Goal: Task Accomplishment & Management: Manage account settings

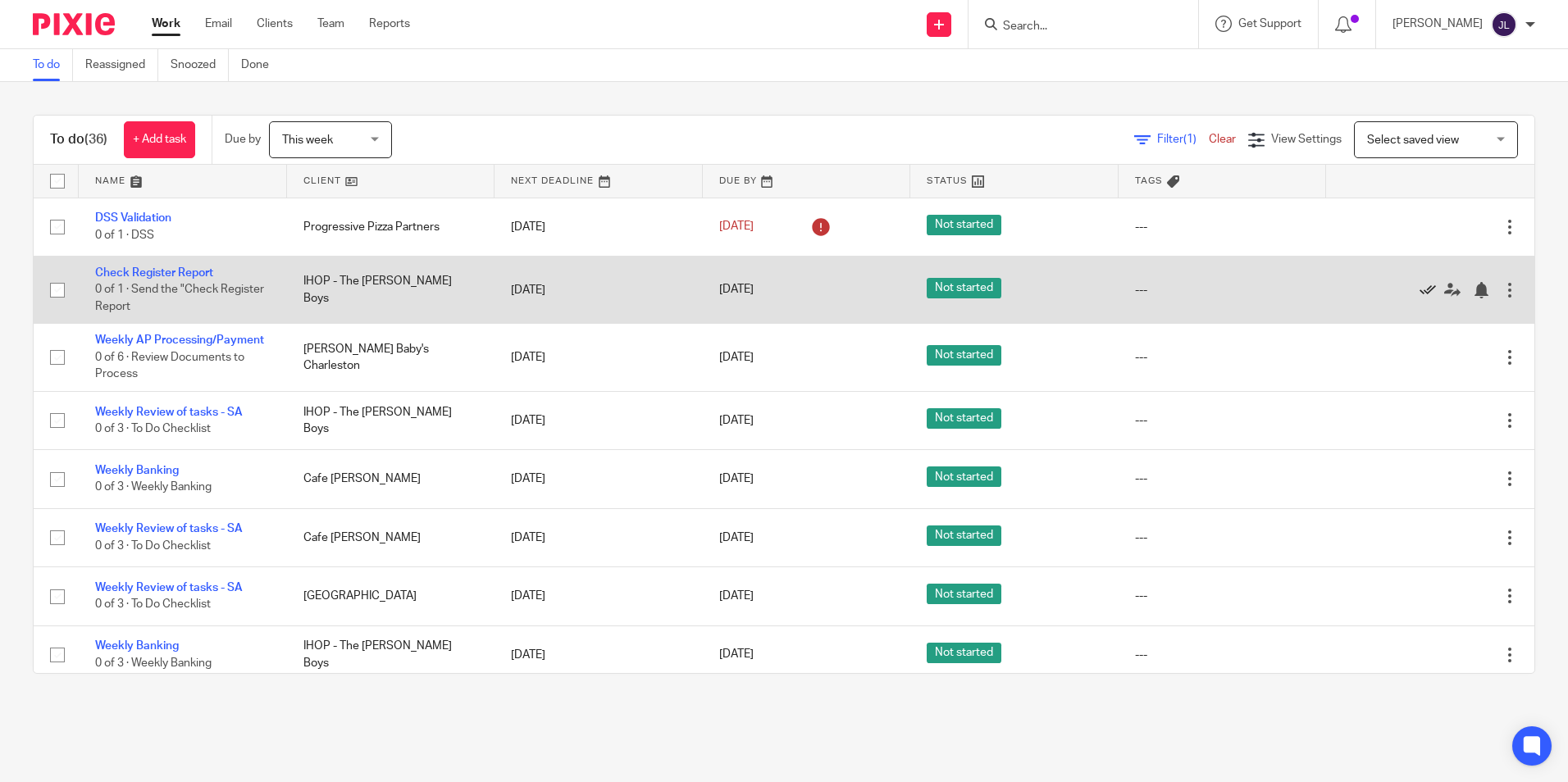
click at [1419, 290] on icon at bounding box center [1427, 290] width 17 height 17
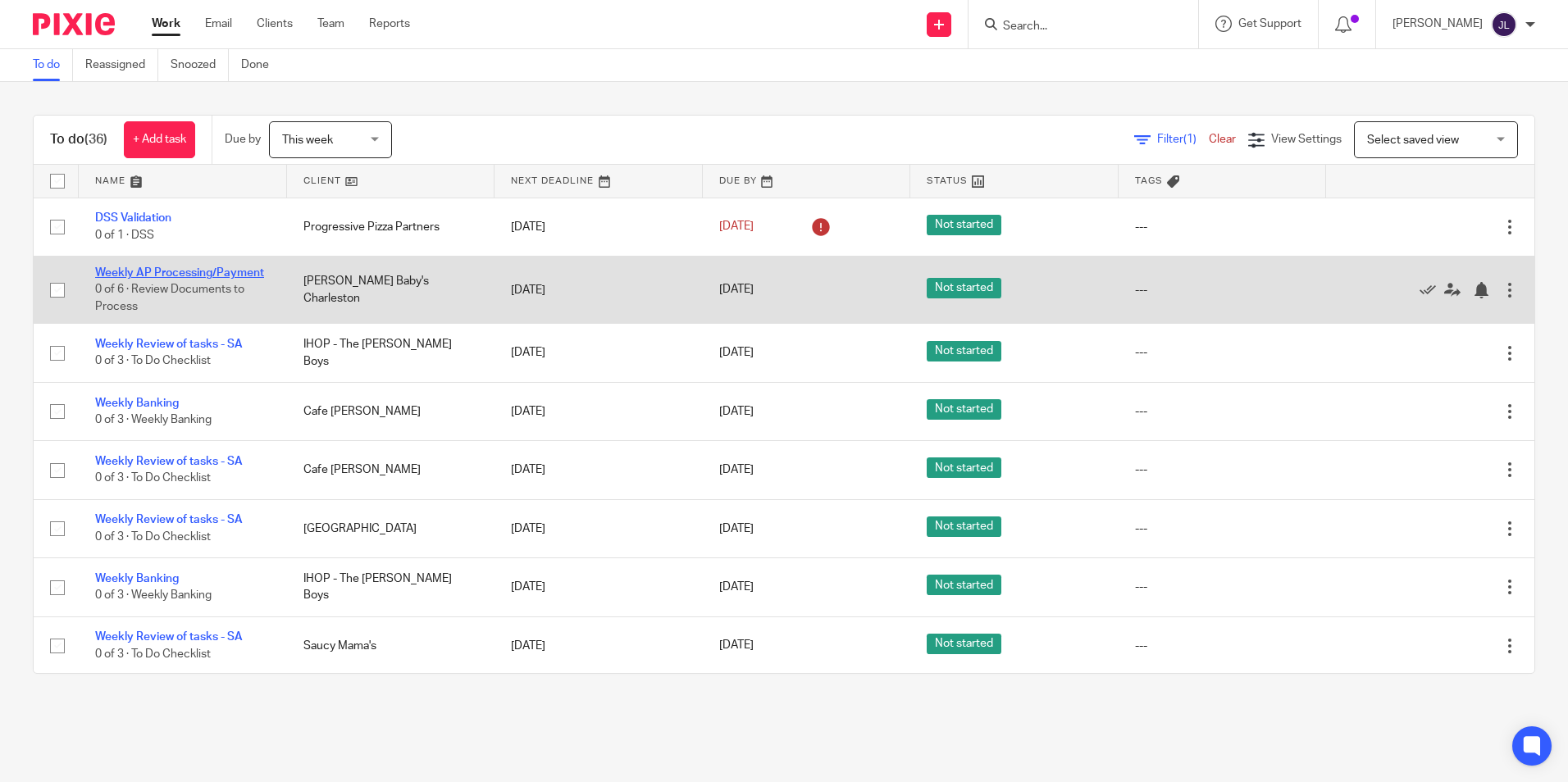
click at [150, 267] on link "Weekly AP Processing/Payment" at bounding box center [178, 273] width 169 height 12
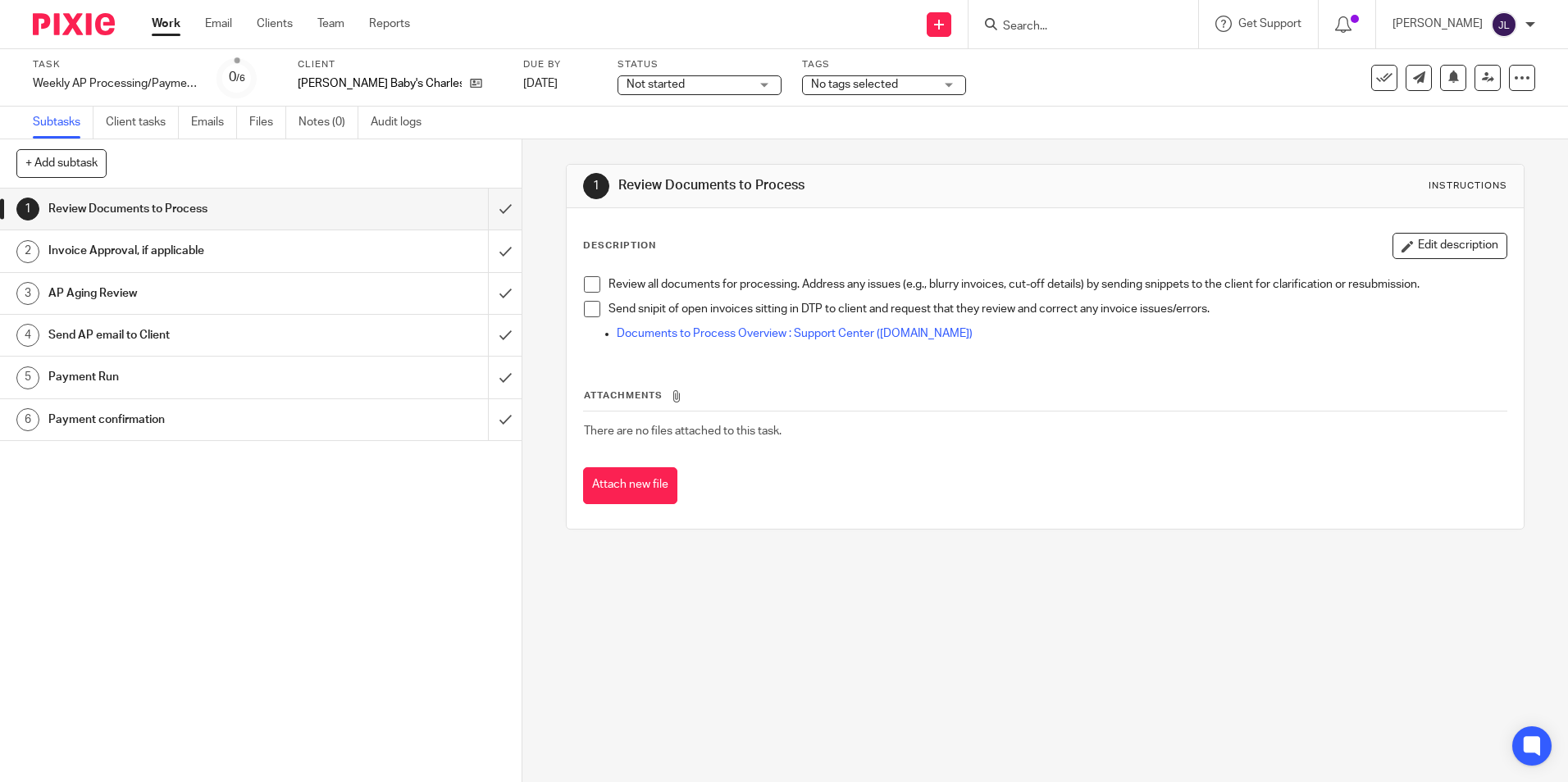
type input "y"
type input "j"
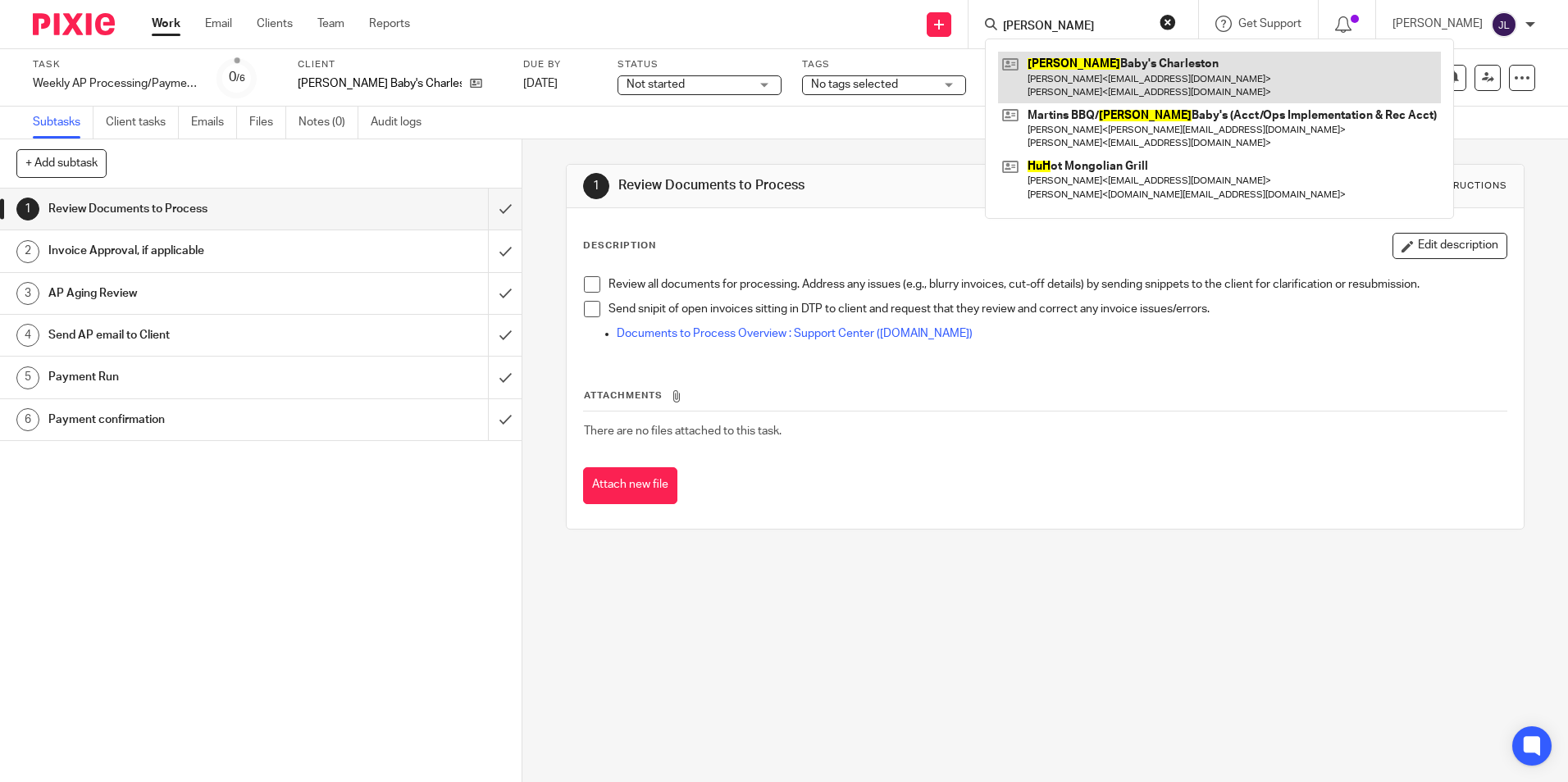
type input "hugh"
click at [1212, 71] on link at bounding box center [1219, 77] width 443 height 51
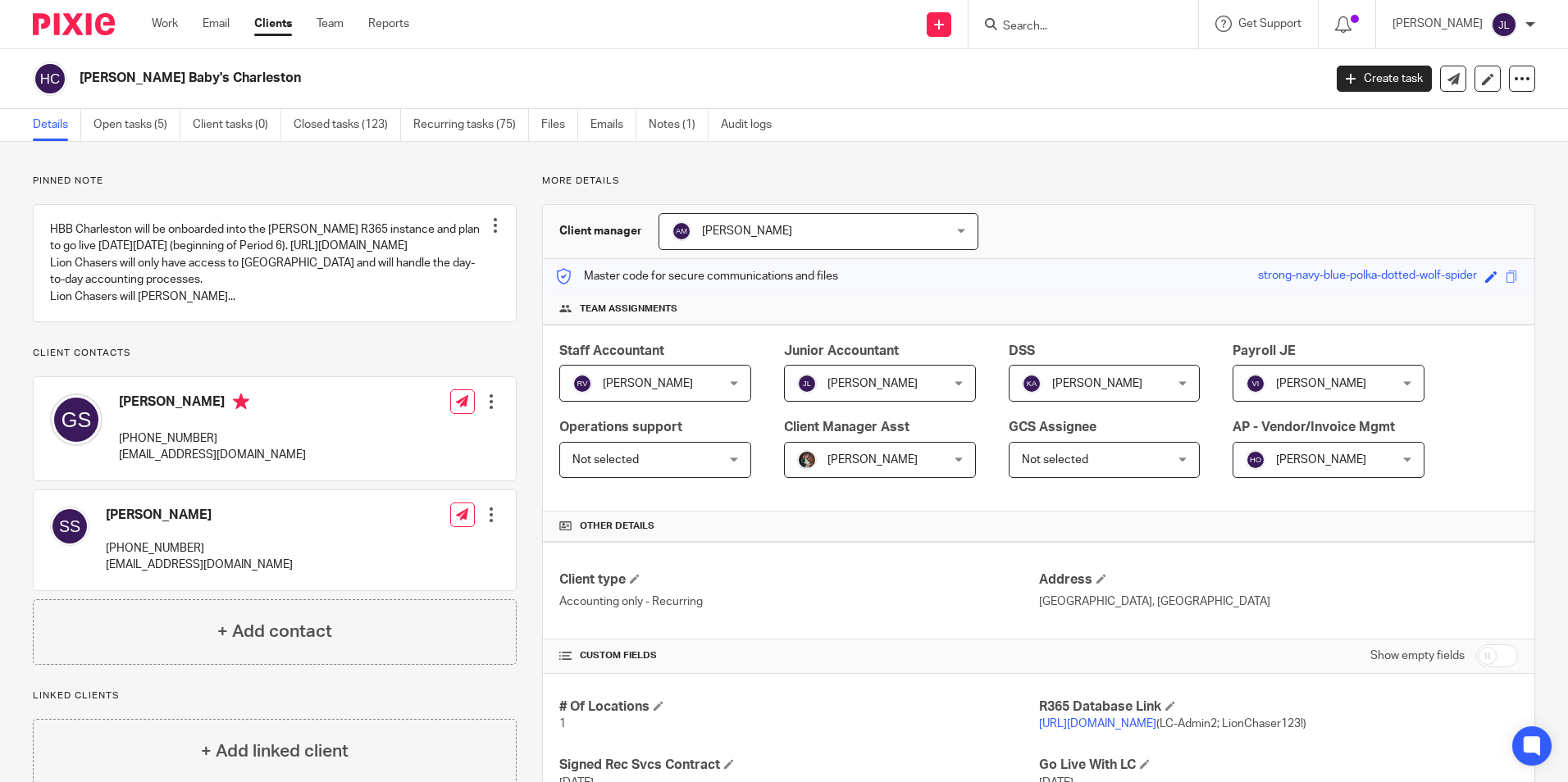
click at [948, 385] on div "Jay Luna Jay Luna" at bounding box center [880, 383] width 192 height 36
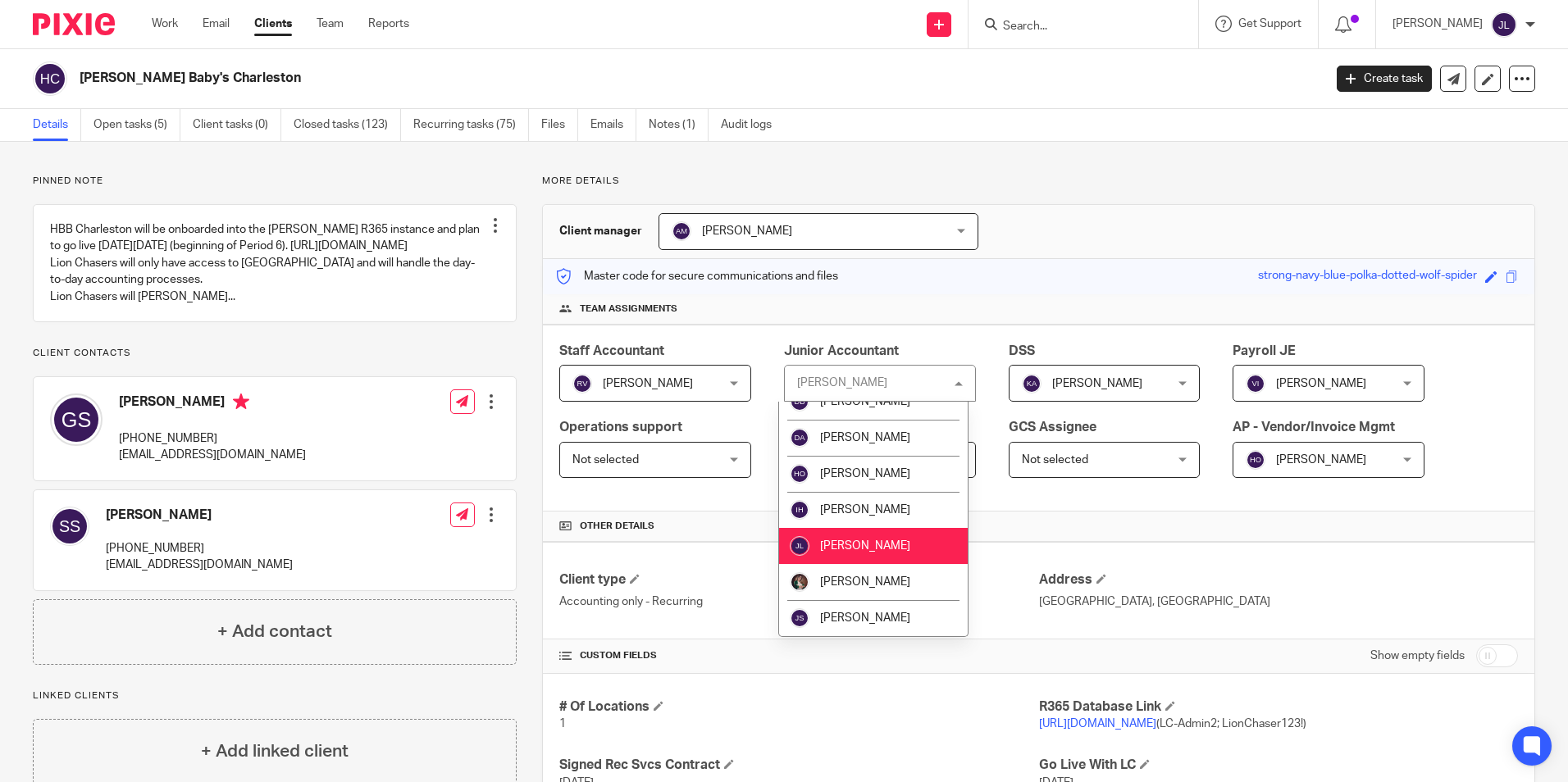
scroll to position [901, 0]
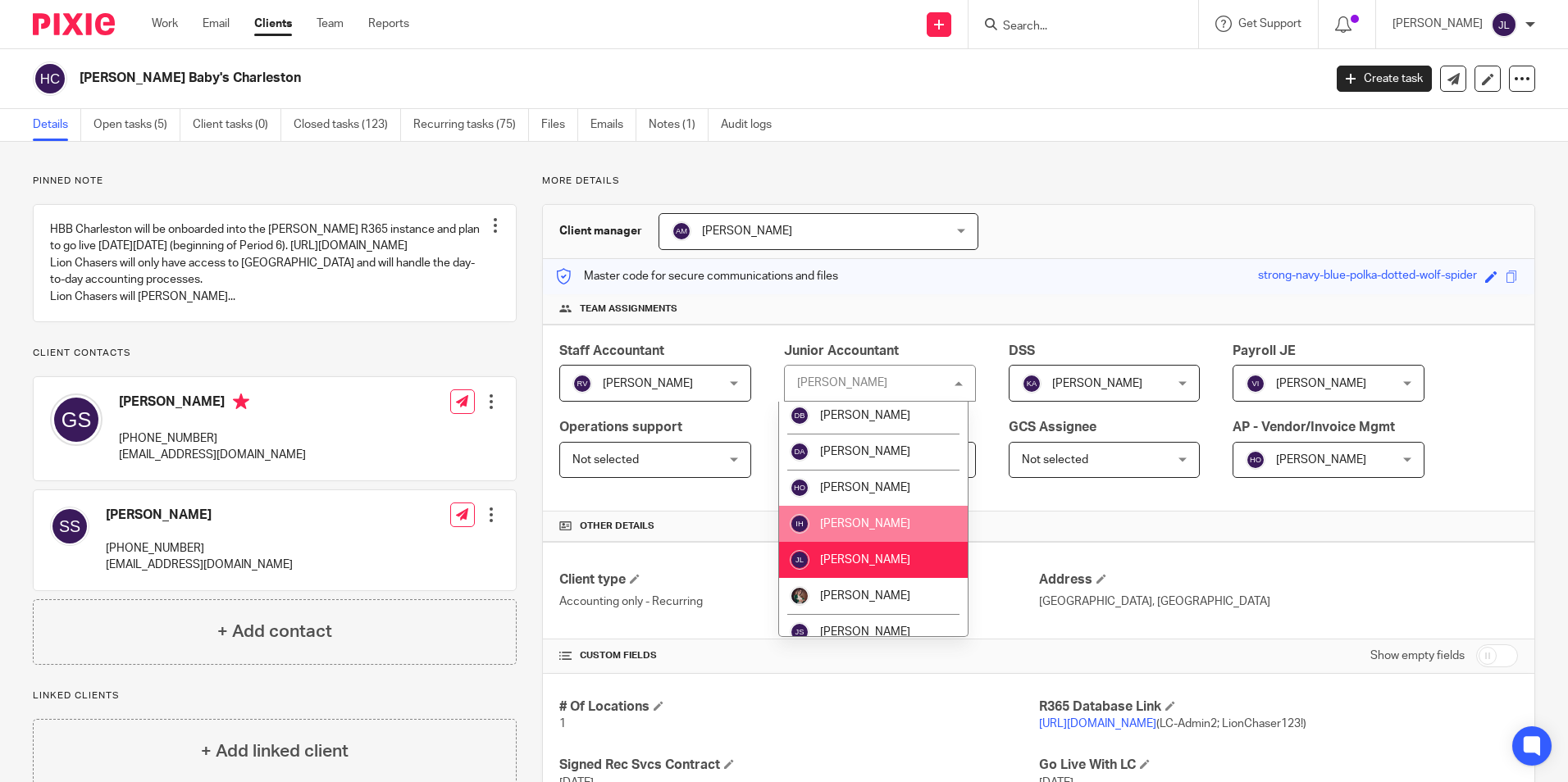
click at [909, 506] on li "Ivana Hernandez" at bounding box center [873, 524] width 188 height 36
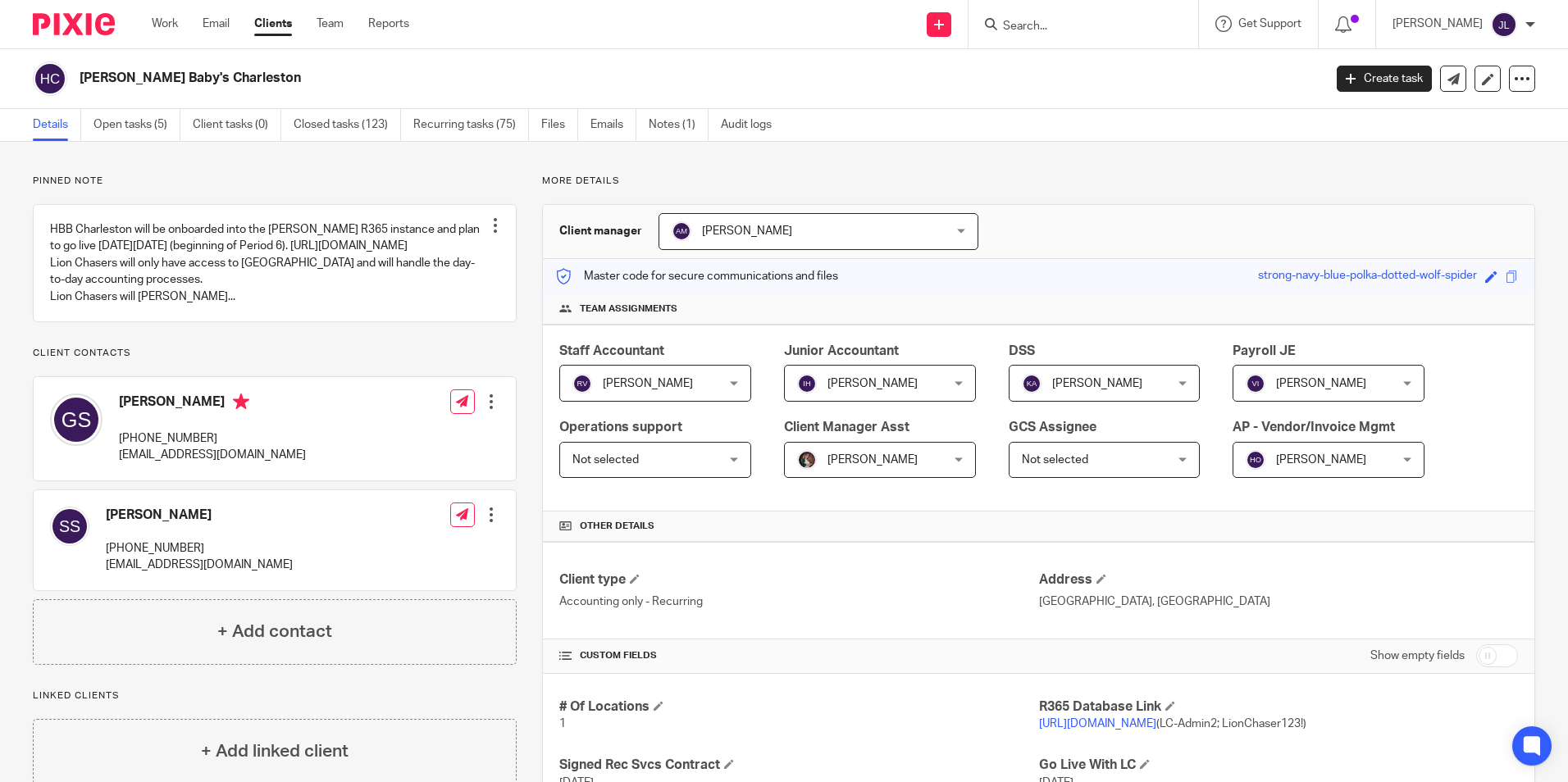
click at [1228, 530] on h4 "Other details" at bounding box center [1038, 526] width 959 height 13
drag, startPoint x: 80, startPoint y: 17, endPoint x: 93, endPoint y: 24, distance: 14.8
click at [80, 17] on img at bounding box center [73, 24] width 82 height 22
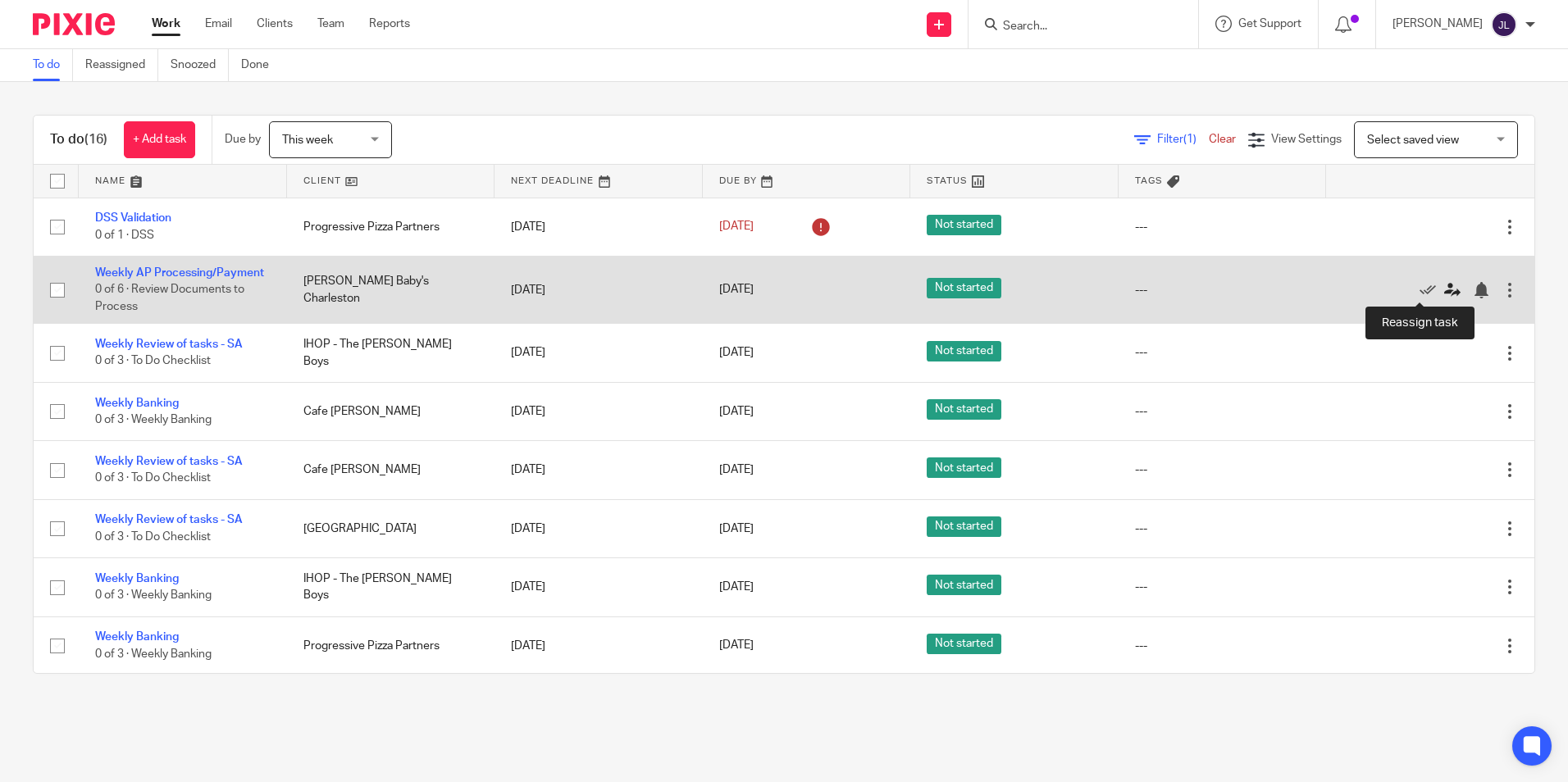
click at [1444, 287] on icon at bounding box center [1452, 290] width 17 height 17
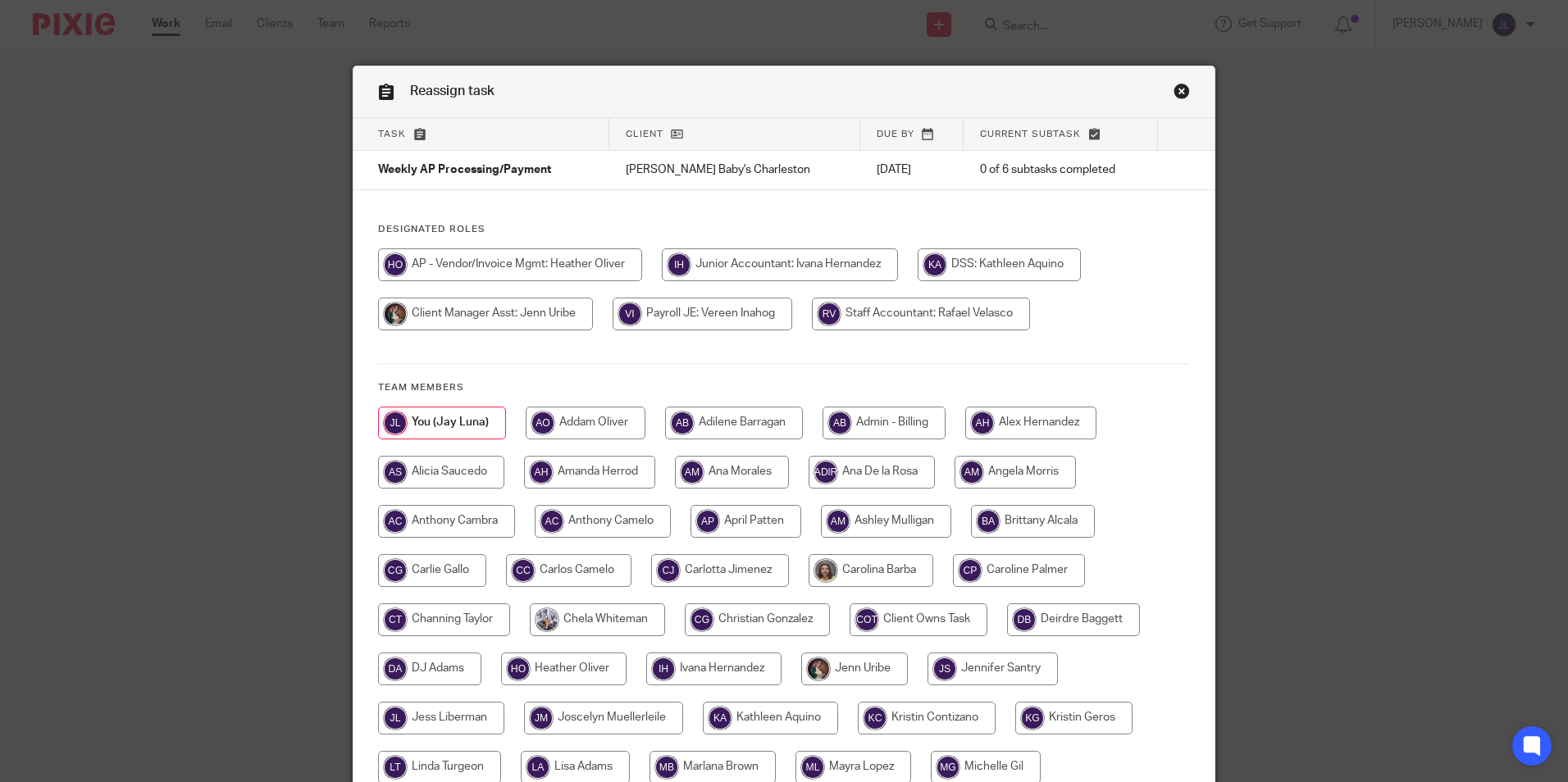
click at [700, 665] on input "radio" at bounding box center [713, 669] width 135 height 33
radio input "true"
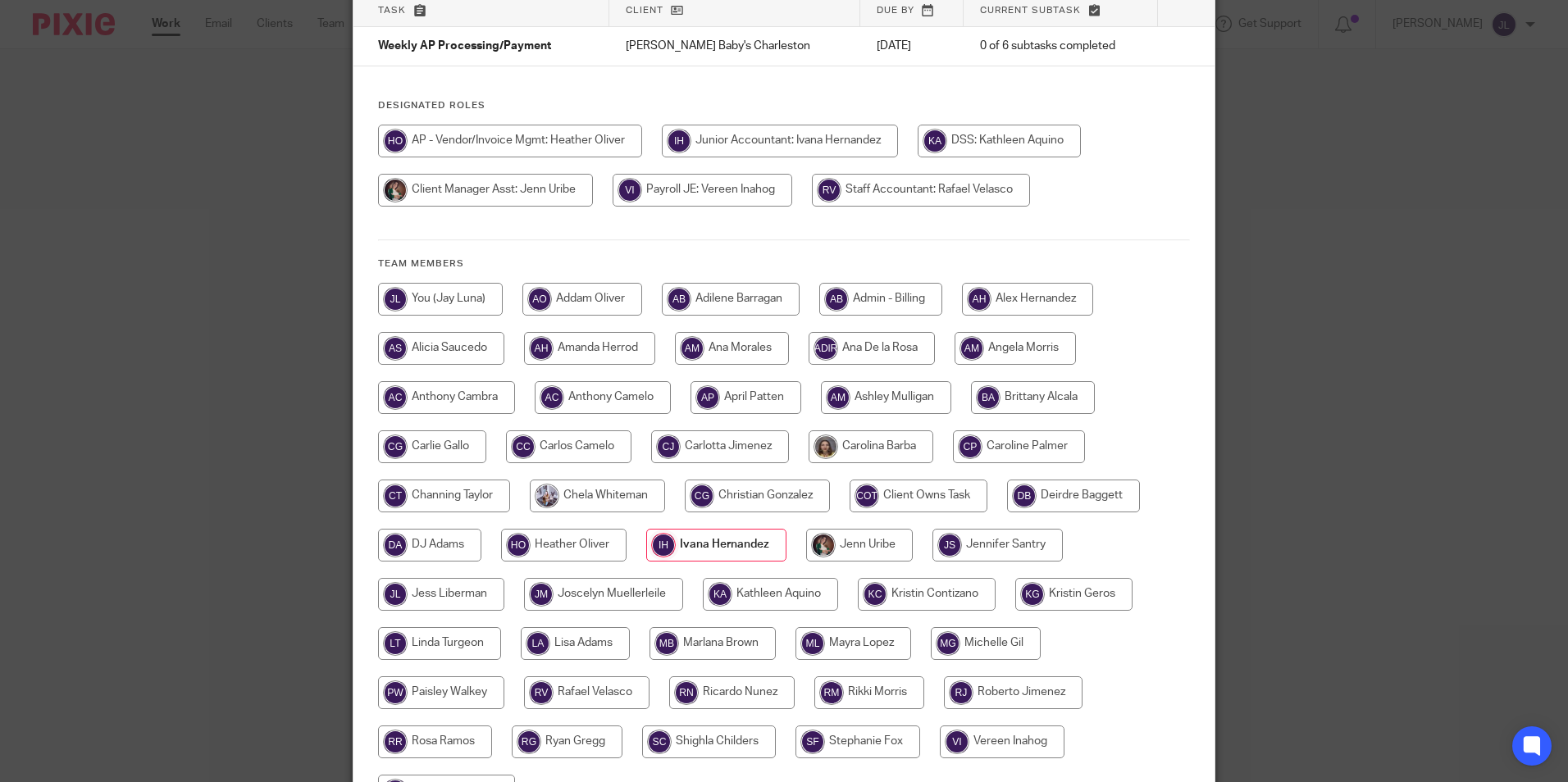
scroll to position [301, 0]
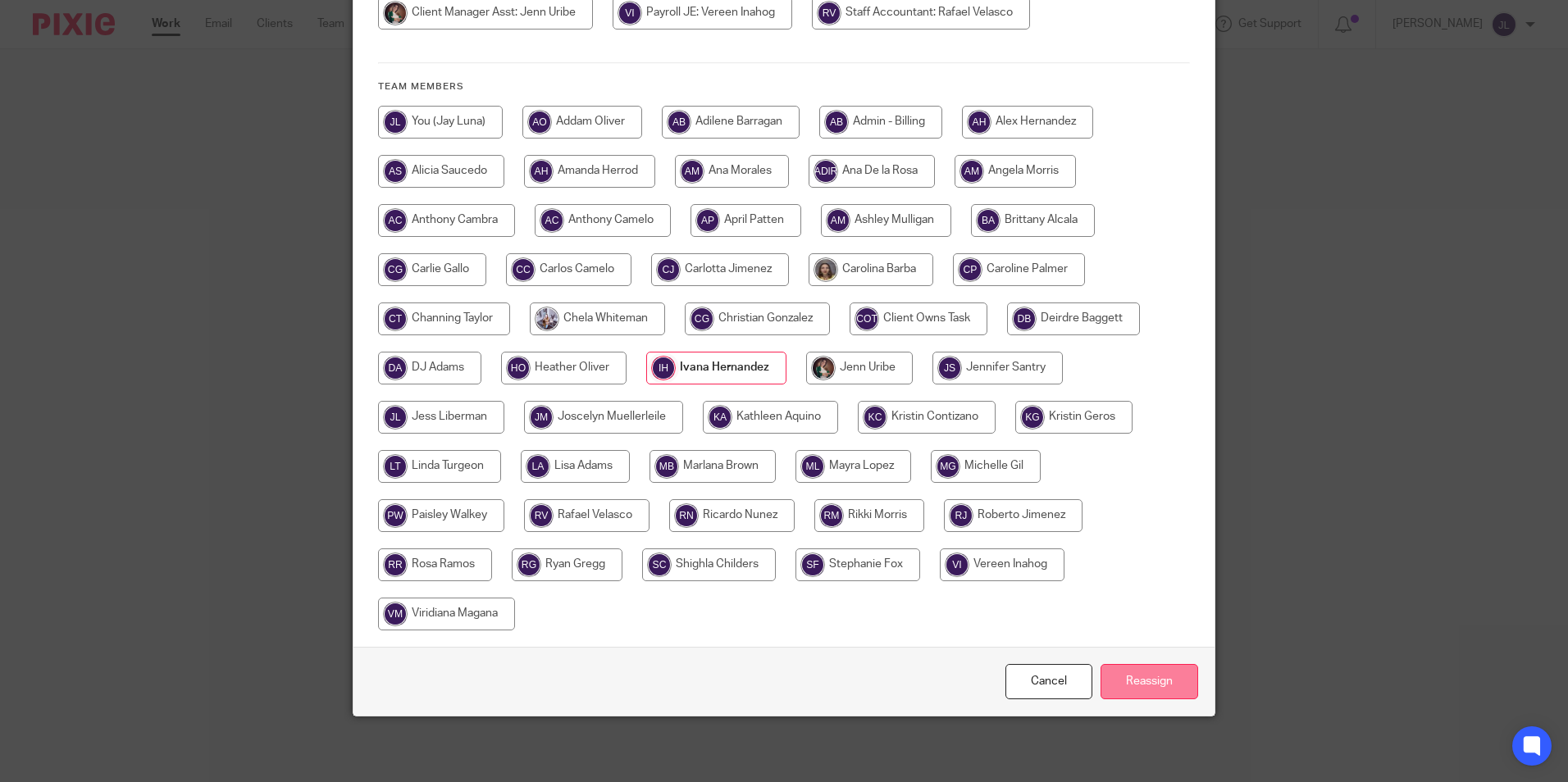
click at [1154, 668] on input "Reassign" at bounding box center [1149, 681] width 98 height 36
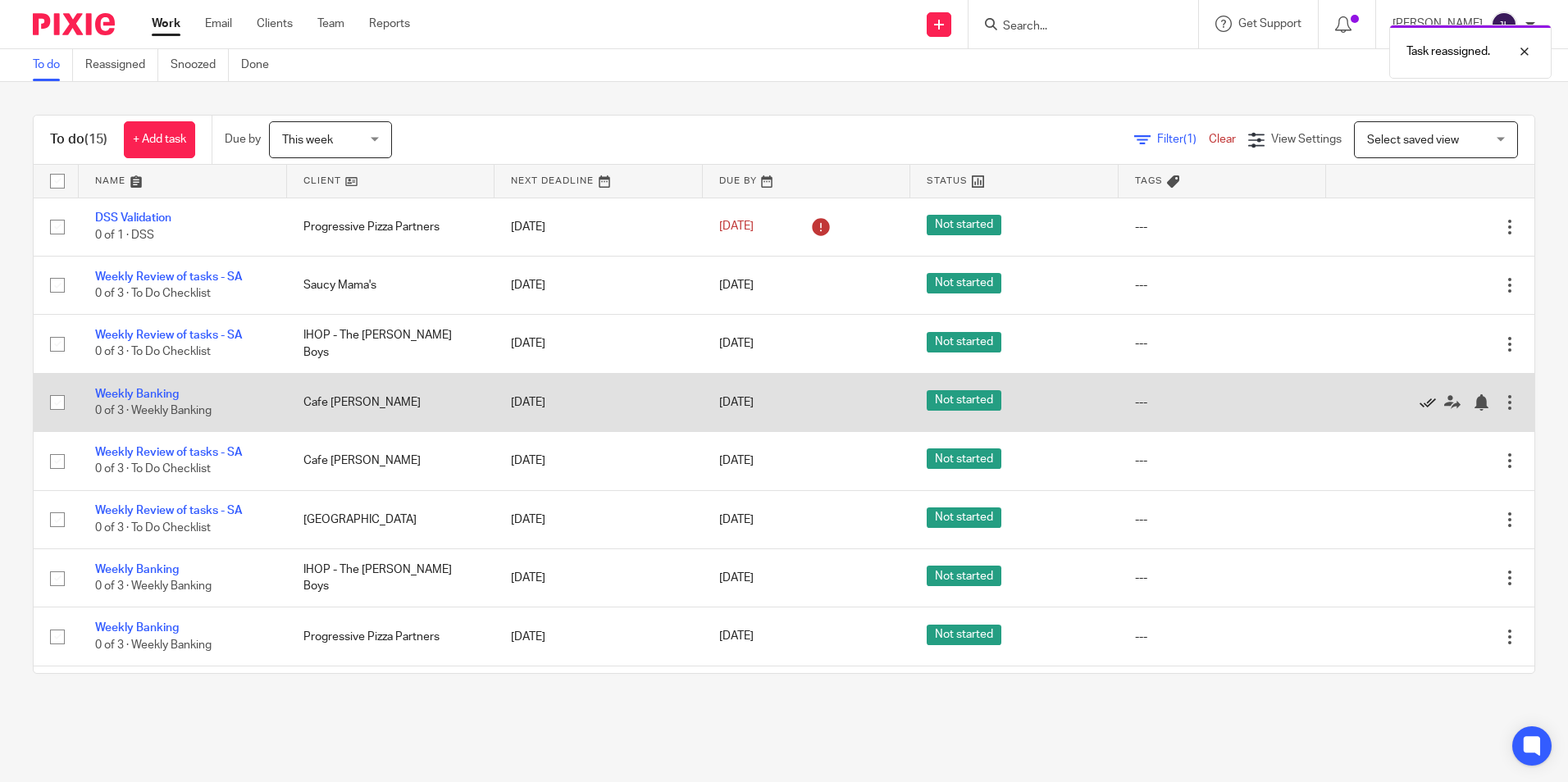
click at [1419, 404] on icon at bounding box center [1427, 402] width 17 height 17
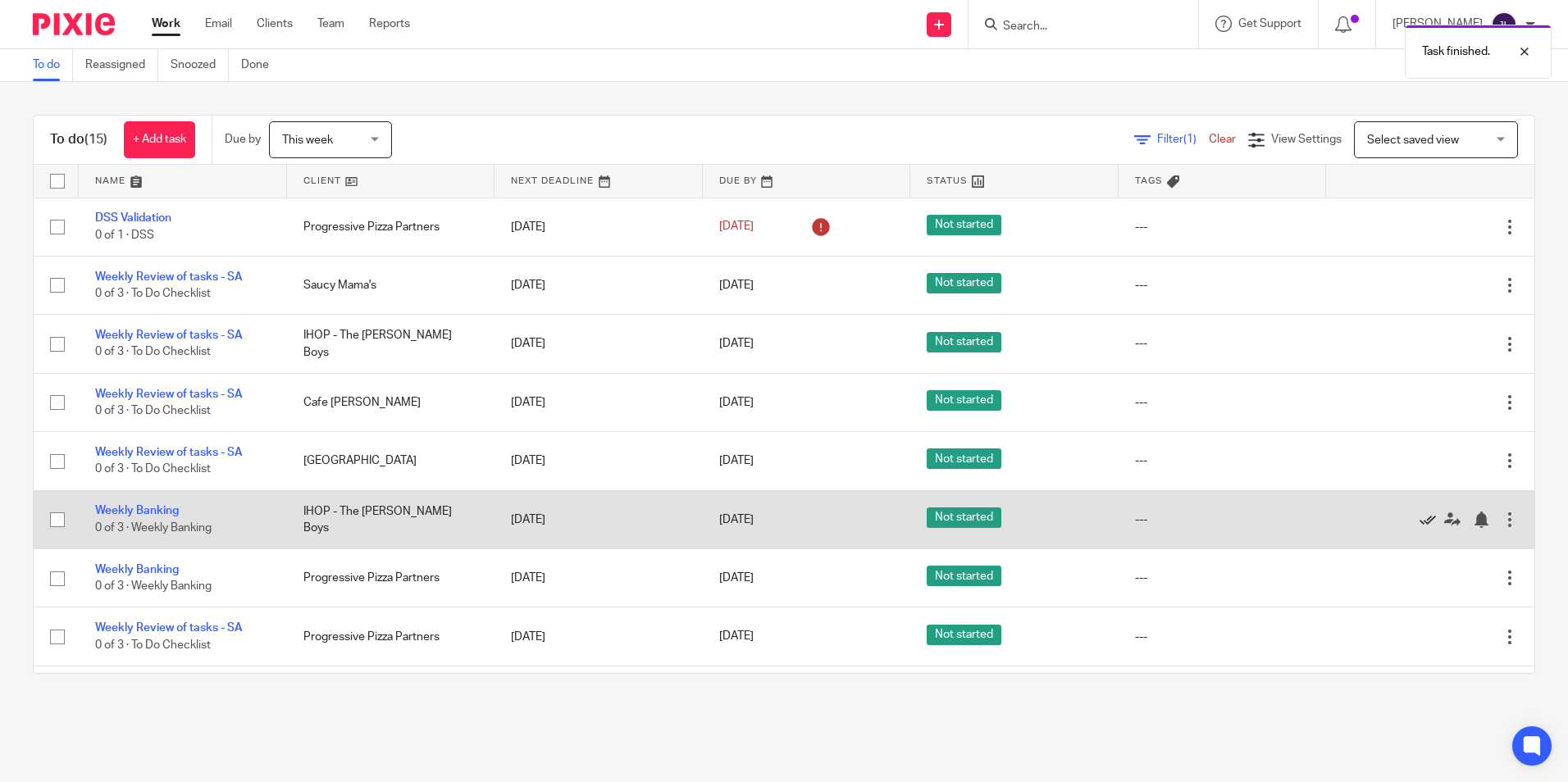
click at [1419, 523] on icon at bounding box center [1427, 520] width 17 height 17
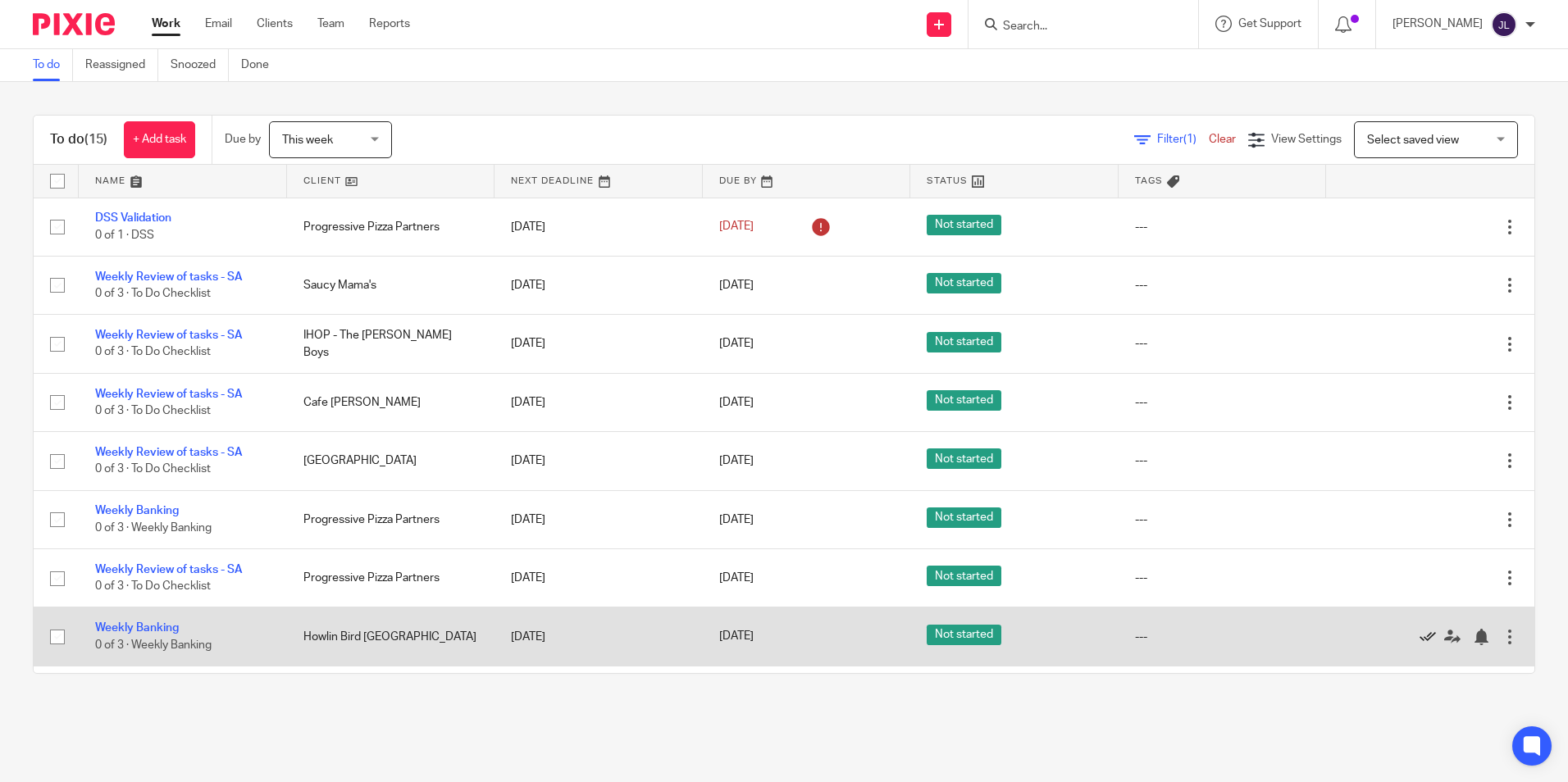
click at [1419, 630] on icon at bounding box center [1427, 637] width 17 height 17
click at [1419, 636] on icon at bounding box center [1427, 637] width 17 height 17
